Goal: Find specific page/section: Find specific page/section

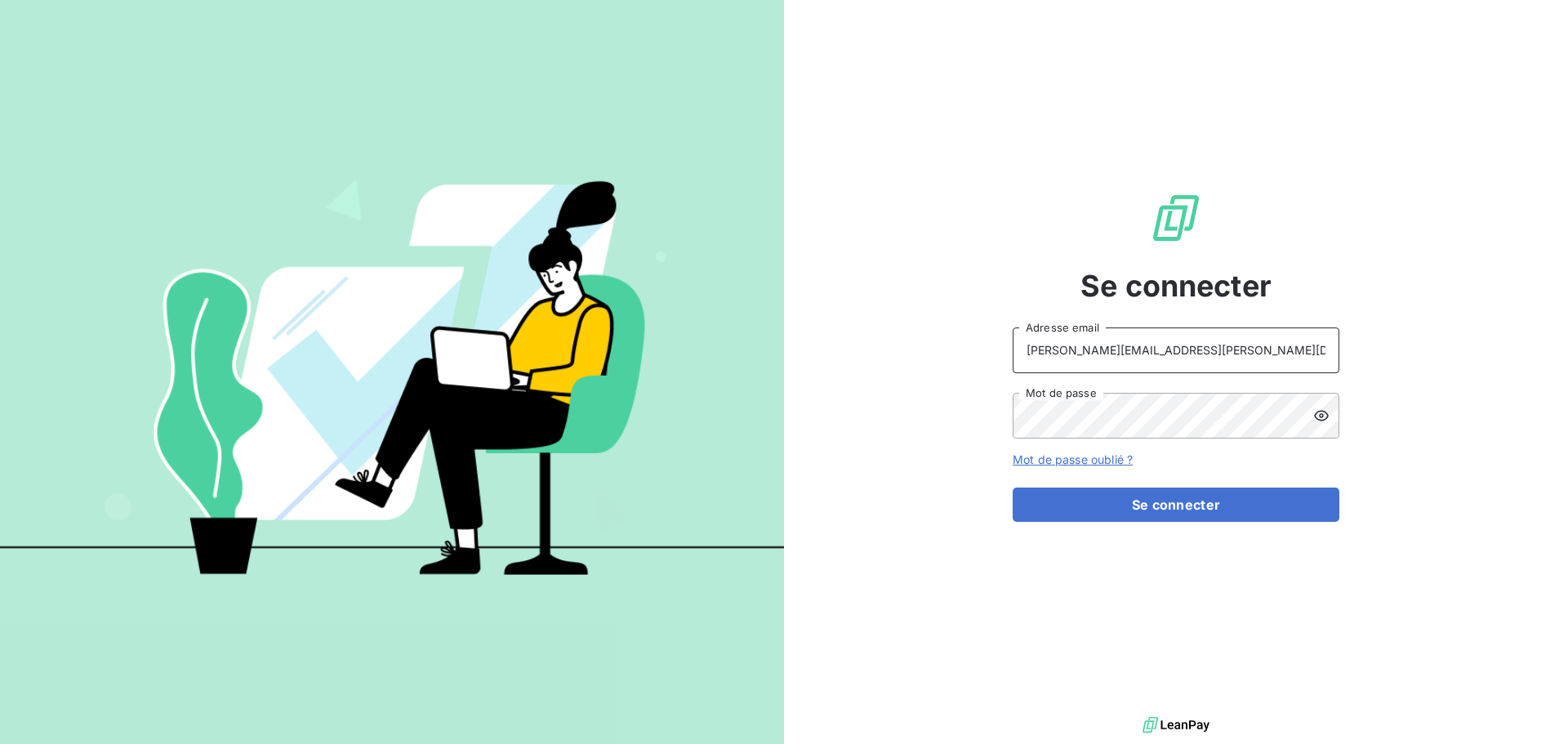
drag, startPoint x: 1211, startPoint y: 358, endPoint x: 1211, endPoint y: 368, distance: 10.0
click at [1211, 358] on input "raimundo@serpe.fr" at bounding box center [1177, 350] width 327 height 46
type input "recouvrement@serpe.fr"
click at [1108, 502] on button "Se connecter" at bounding box center [1177, 504] width 327 height 34
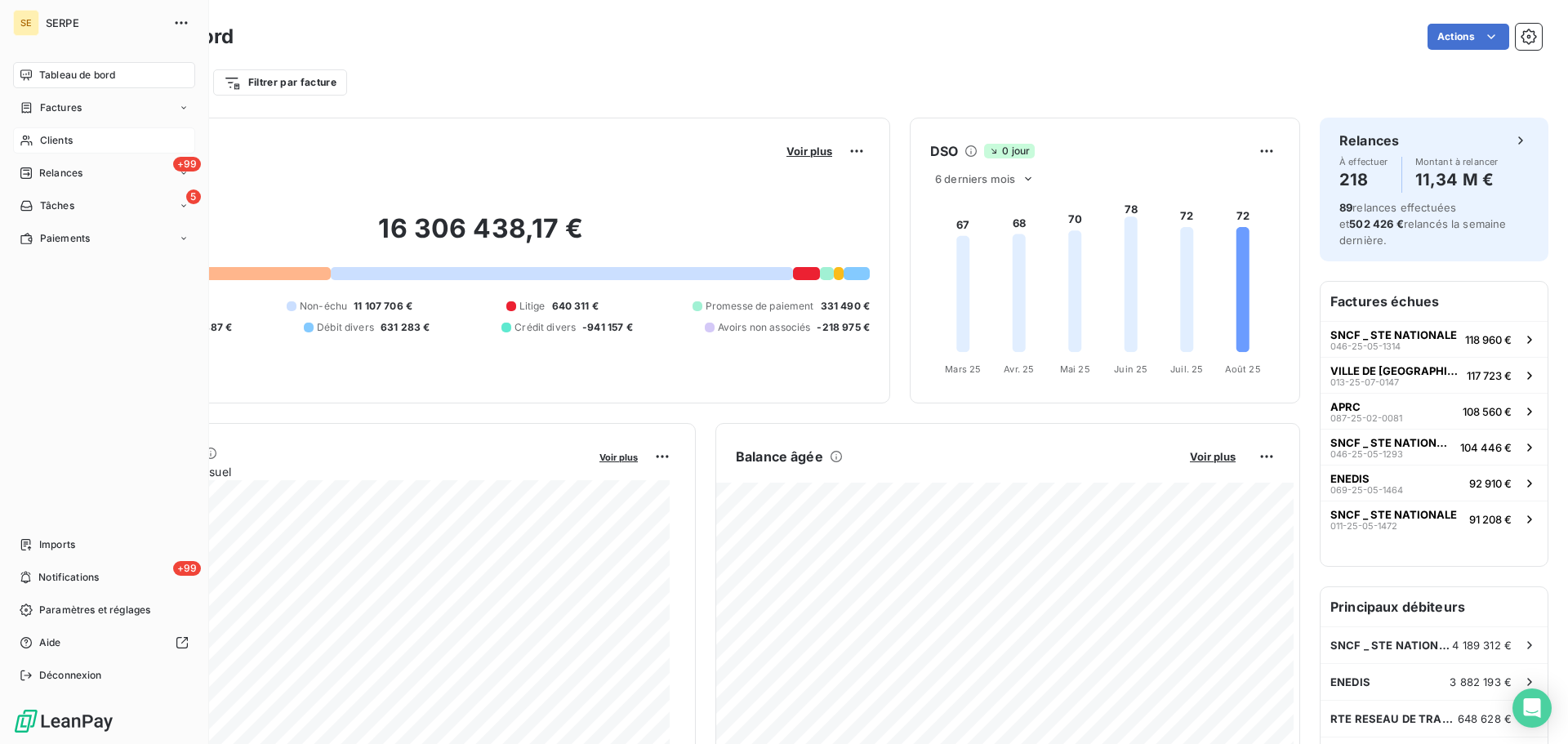
click at [67, 137] on span "Clients" at bounding box center [56, 140] width 33 height 15
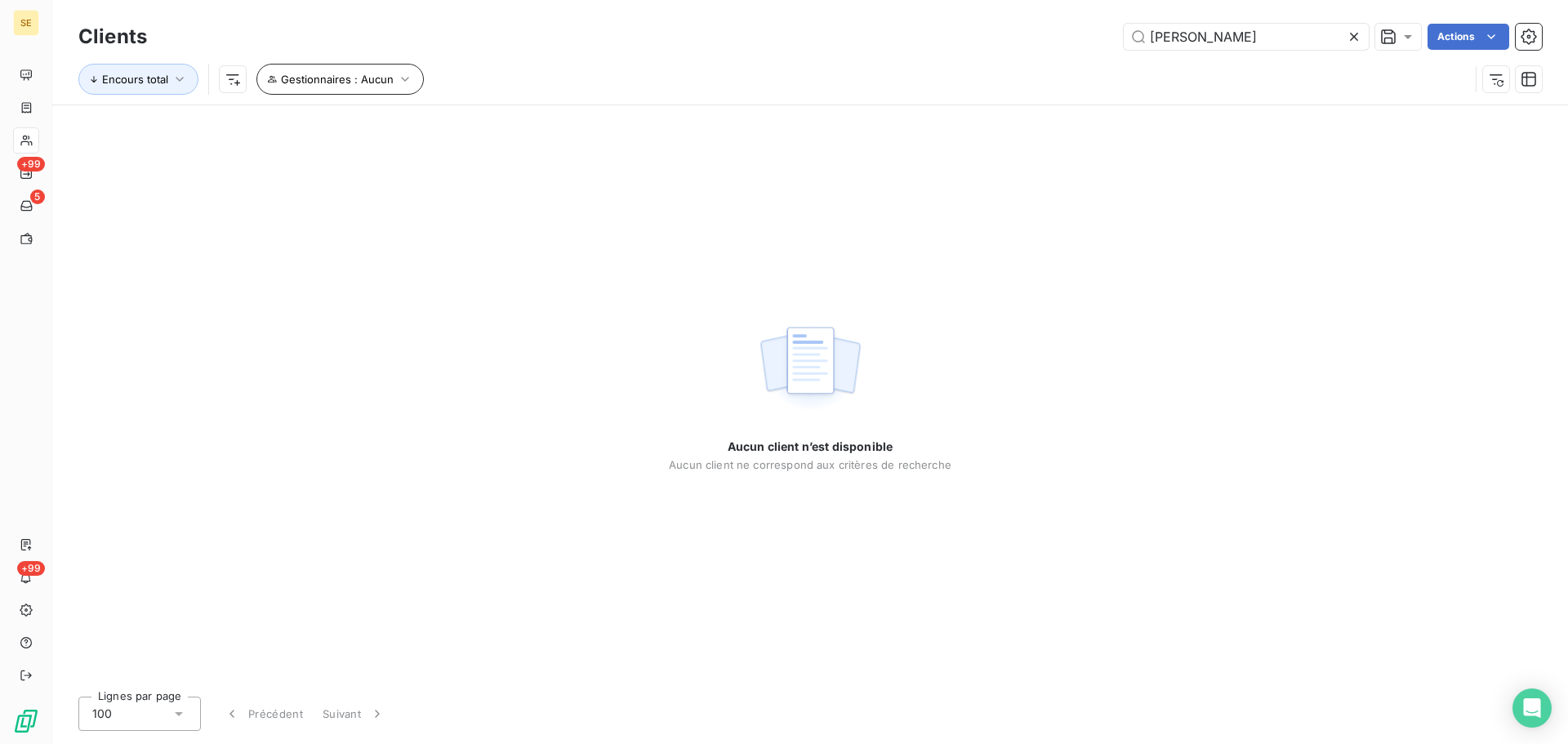
type input "[PERSON_NAME]"
click at [379, 74] on span "Gestionnaires : Aucun" at bounding box center [338, 79] width 113 height 13
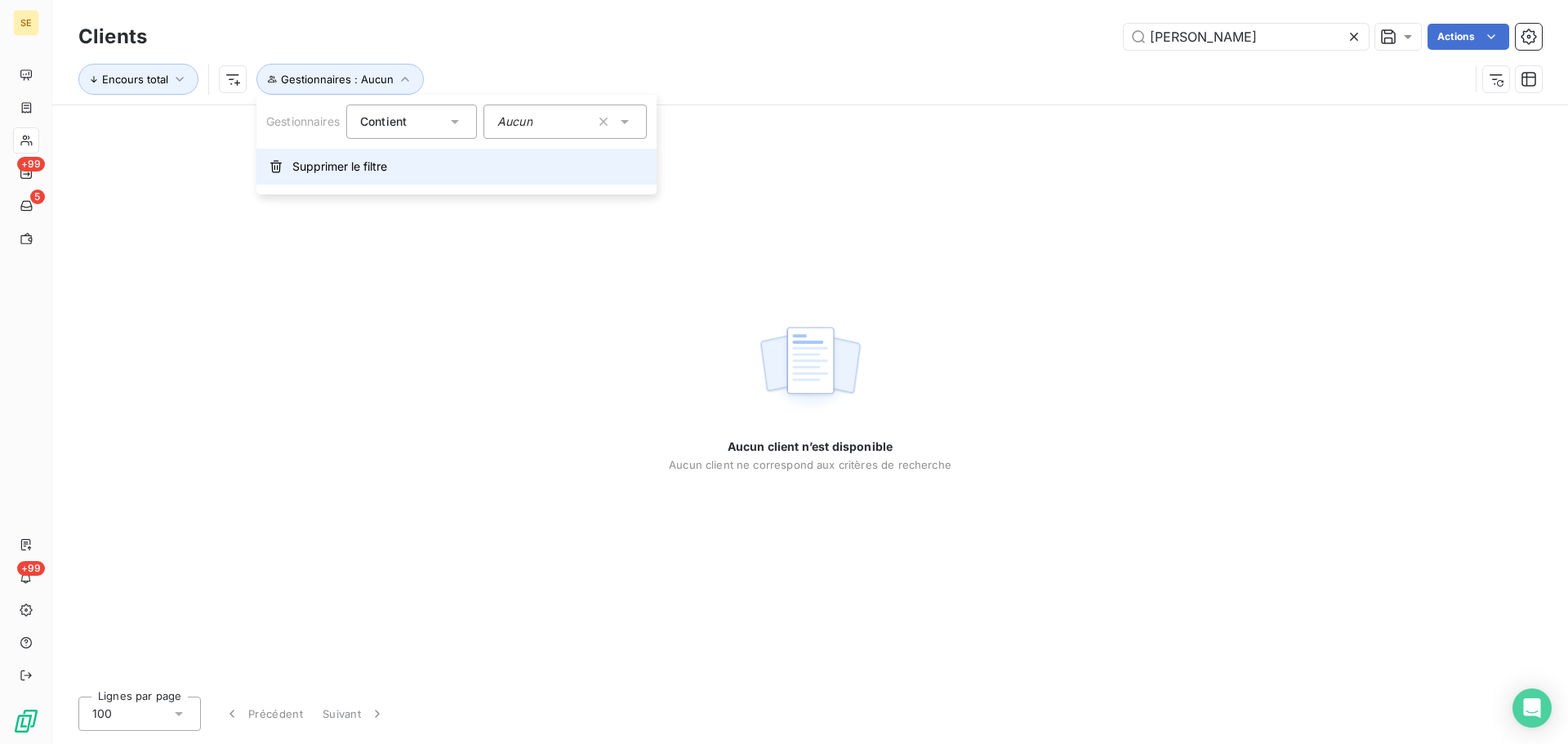
click at [341, 167] on span "Supprimer le filtre" at bounding box center [339, 167] width 94 height 17
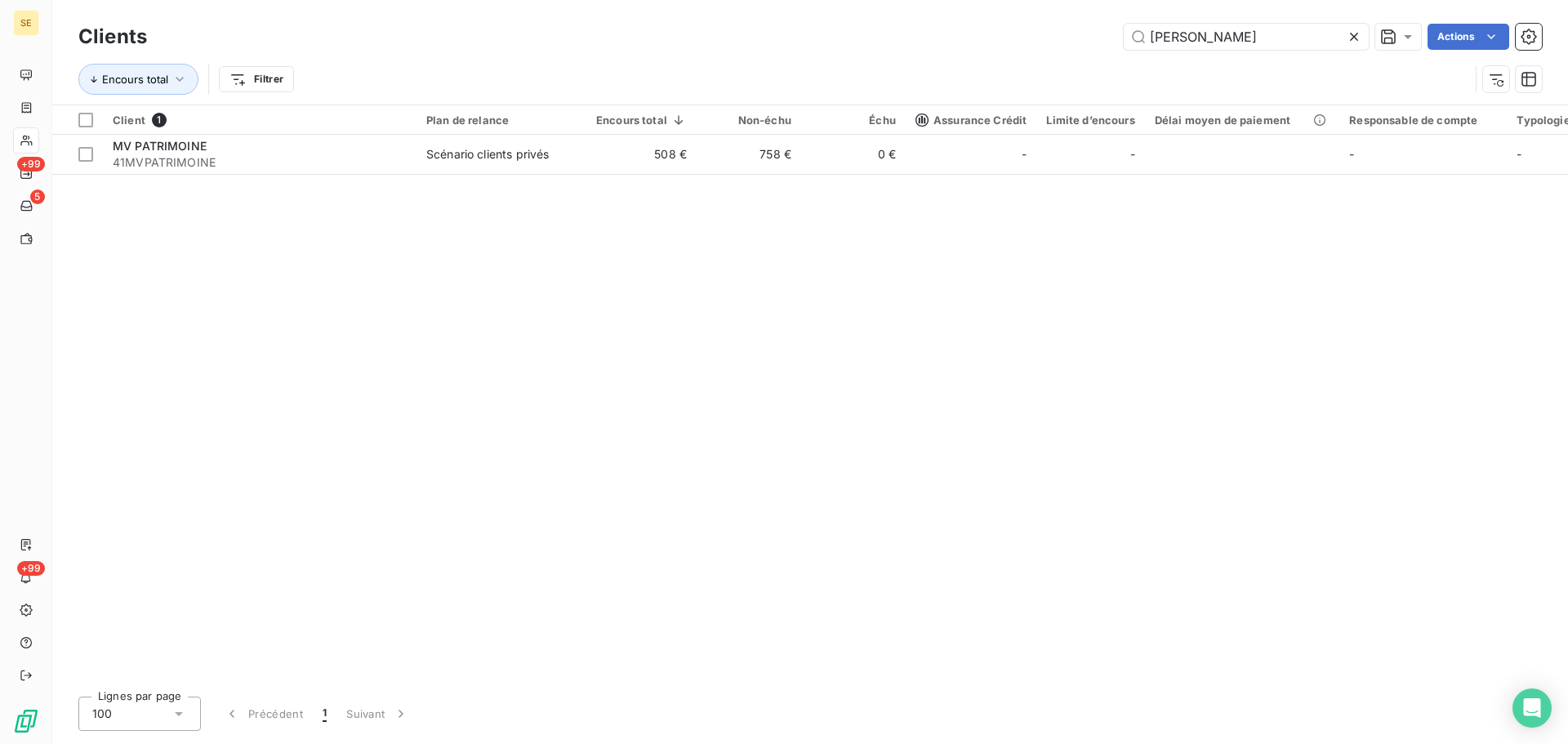
click at [341, 167] on span "41MVPATRIMOINE" at bounding box center [260, 163] width 294 height 17
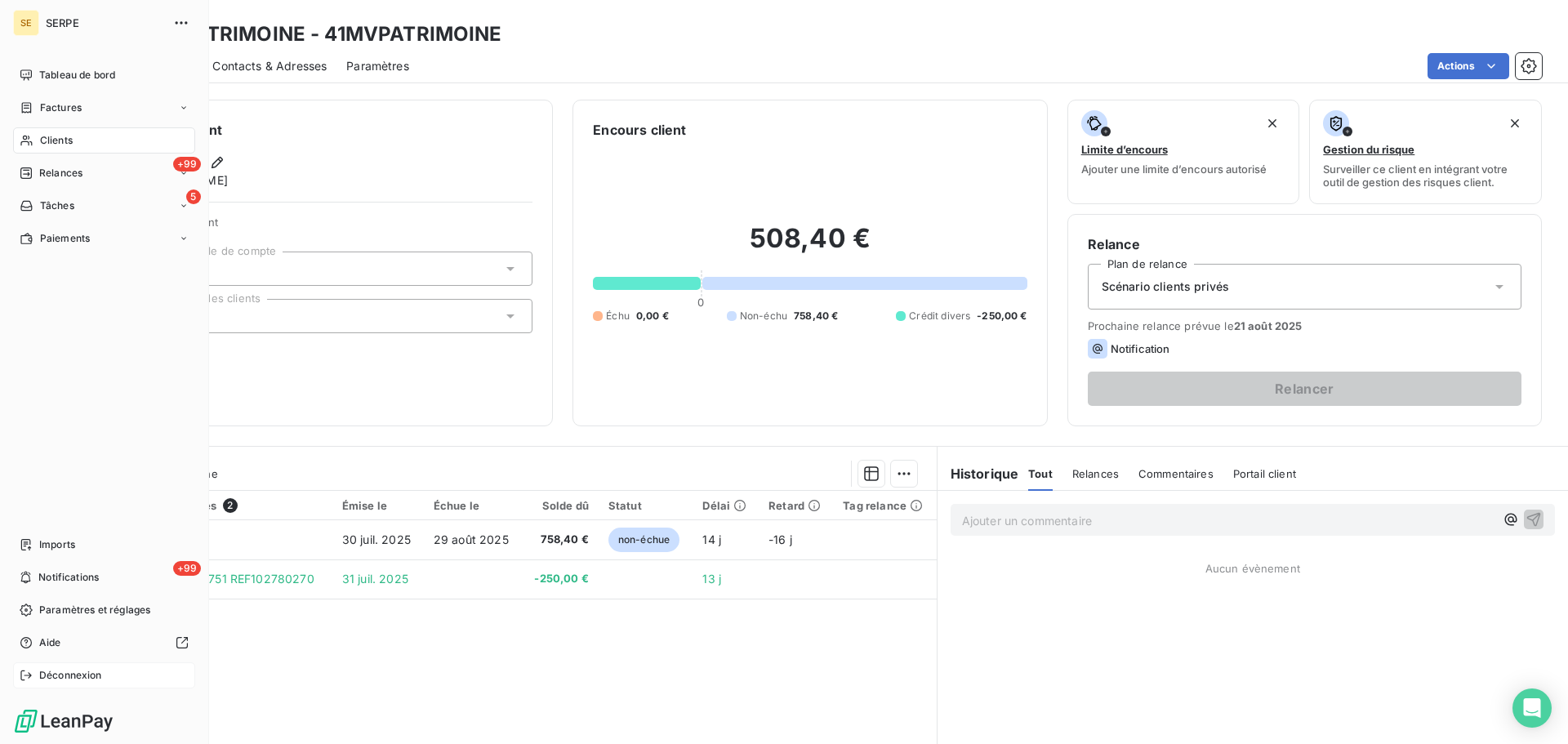
click at [53, 673] on span "Déconnexion" at bounding box center [70, 675] width 63 height 15
